Goal: Information Seeking & Learning: Learn about a topic

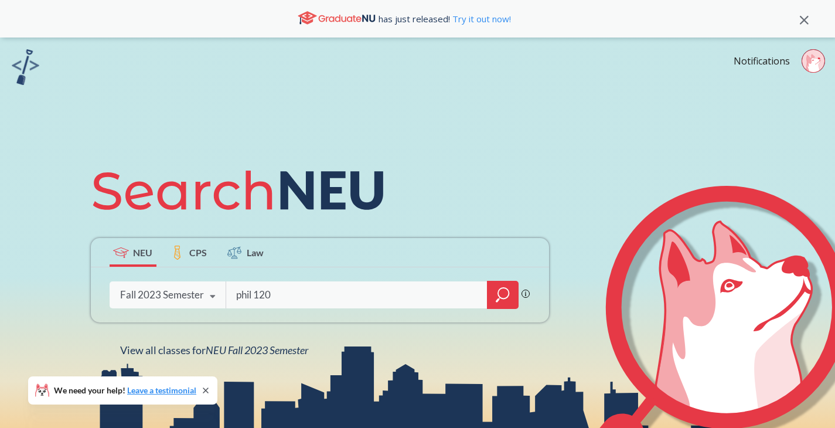
type input "phil 1206"
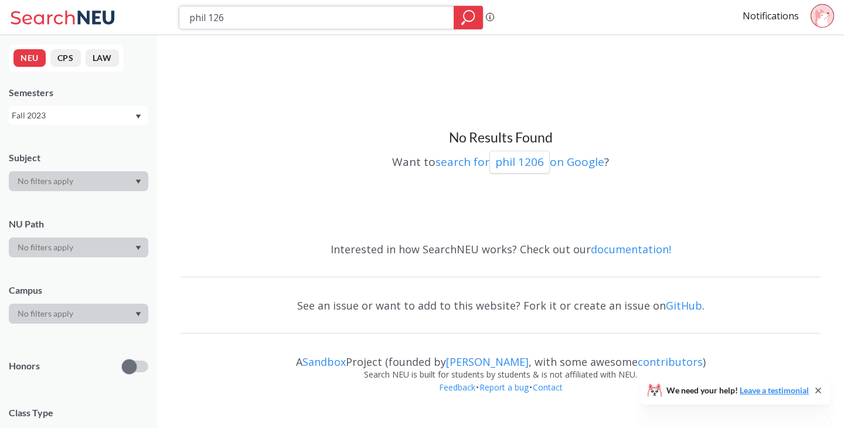
type input "phil 1260"
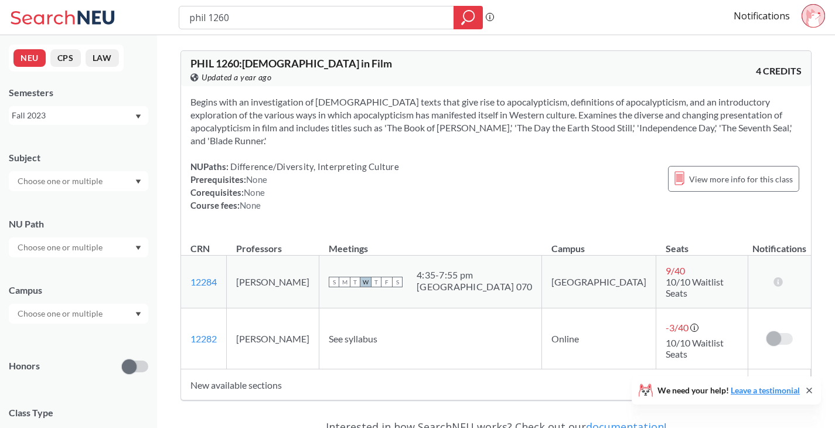
click at [771, 308] on td "Notification limit reached - unsubscribe to add more." at bounding box center [779, 338] width 63 height 61
click at [775, 331] on span at bounding box center [774, 338] width 15 height 15
